Goal: Information Seeking & Learning: Learn about a topic

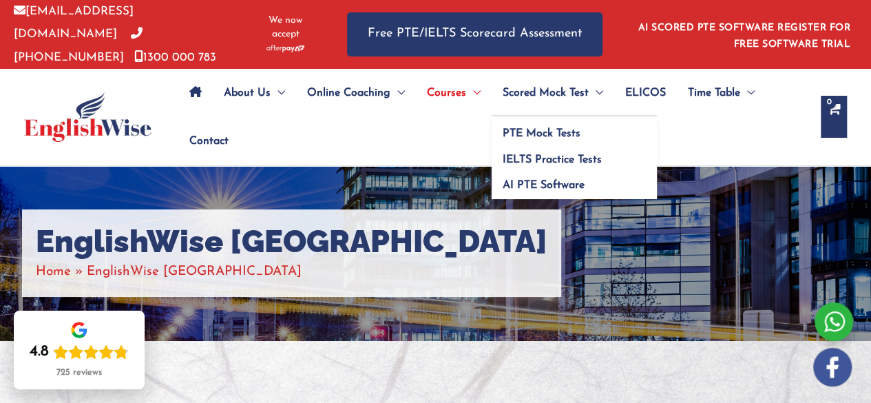
scroll to position [1, 0]
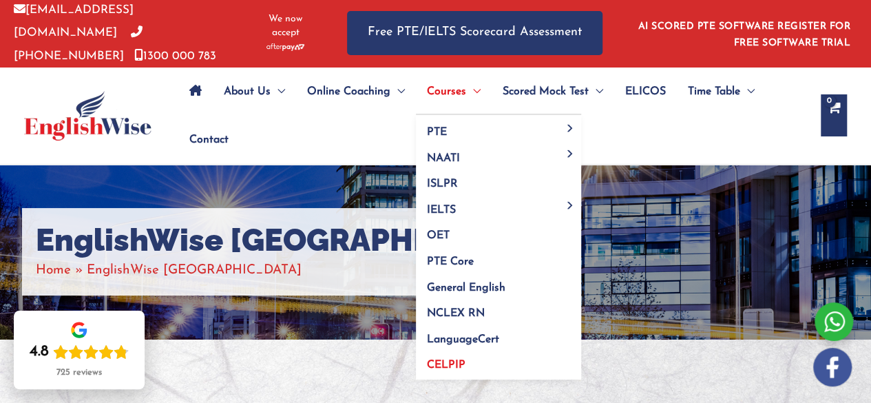
click at [463, 361] on span "CELPIP" at bounding box center [446, 364] width 39 height 11
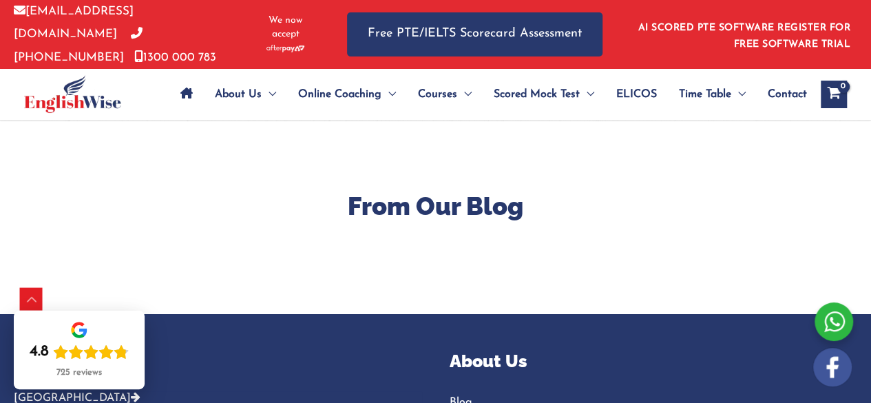
scroll to position [4913, 0]
